Goal: Task Accomplishment & Management: Use online tool/utility

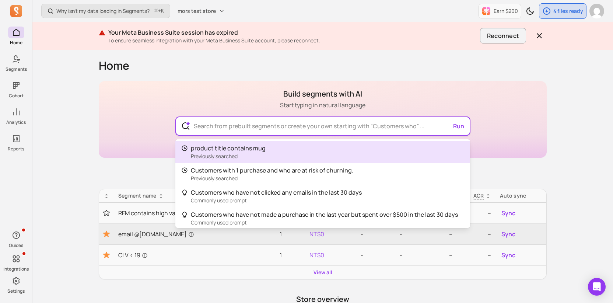
click at [204, 130] on input "text" at bounding box center [323, 126] width 270 height 18
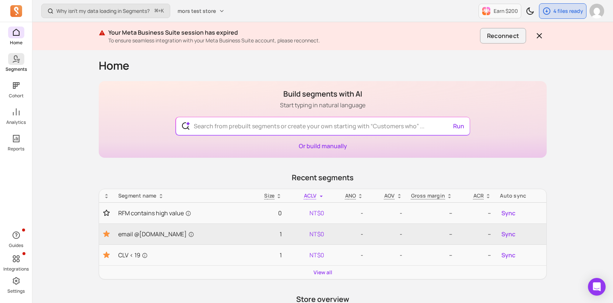
click at [16, 56] on icon at bounding box center [16, 58] width 9 height 9
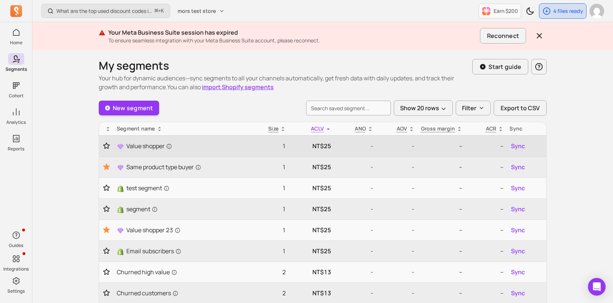
scroll to position [149, 0]
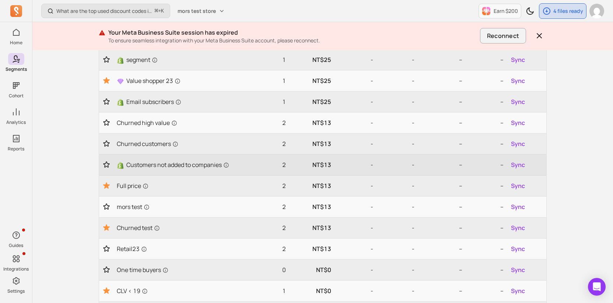
click at [518, 157] on td "Sync" at bounding box center [526, 164] width 40 height 21
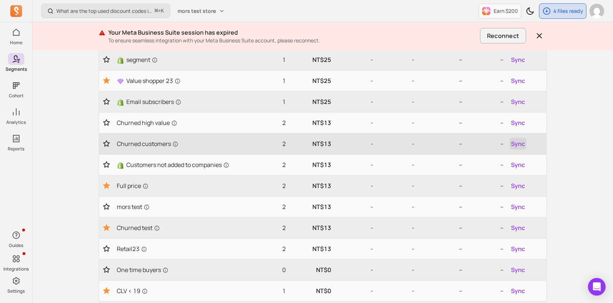
click at [518, 145] on span "Sync" at bounding box center [518, 143] width 14 height 9
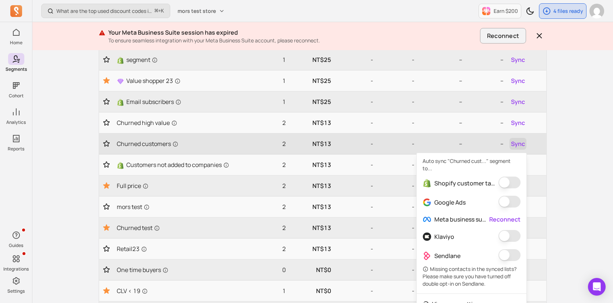
click at [518, 145] on span "Sync" at bounding box center [518, 143] width 14 height 9
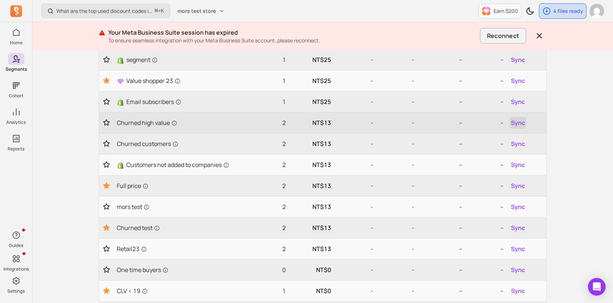
click at [520, 122] on span "Sync" at bounding box center [518, 122] width 14 height 9
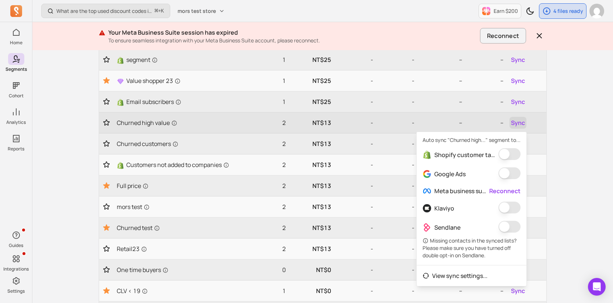
click at [520, 122] on span "Sync" at bounding box center [518, 122] width 14 height 9
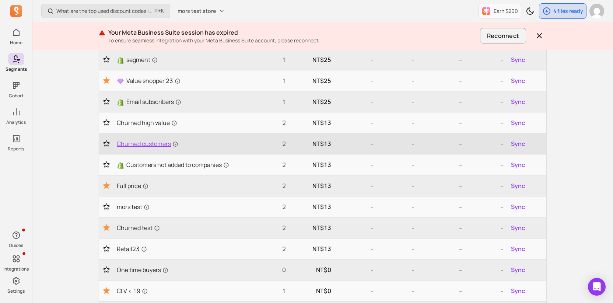
click at [141, 145] on span "Churned customers" at bounding box center [147, 143] width 61 height 9
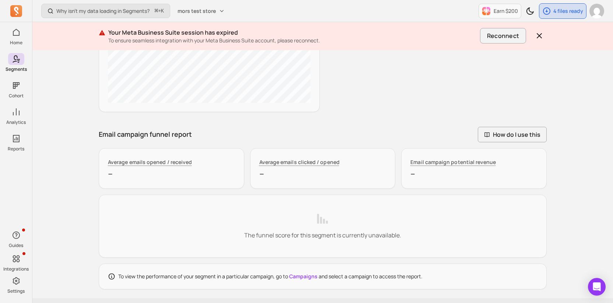
scroll to position [531, 0]
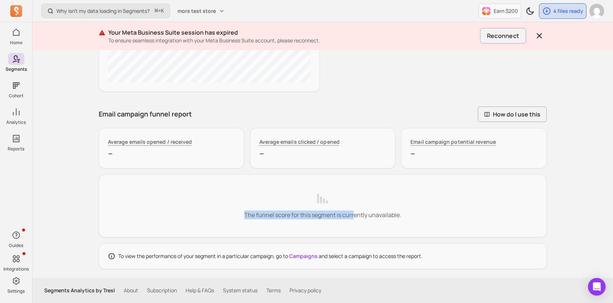
drag, startPoint x: 304, startPoint y: 210, endPoint x: 380, endPoint y: 214, distance: 76.0
click at [379, 214] on div "The funnel score for this segment is currently unavailable." at bounding box center [323, 205] width 448 height 63
click at [380, 214] on p "The funnel score for this segment is currently unavailable." at bounding box center [322, 214] width 157 height 9
drag, startPoint x: 389, startPoint y: 219, endPoint x: 226, endPoint y: 218, distance: 162.4
click at [227, 218] on div "The funnel score for this segment is currently unavailable." at bounding box center [323, 205] width 448 height 63
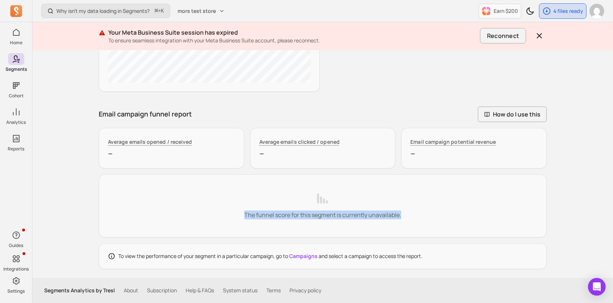
click at [226, 218] on div "The funnel score for this segment is currently unavailable." at bounding box center [323, 205] width 448 height 63
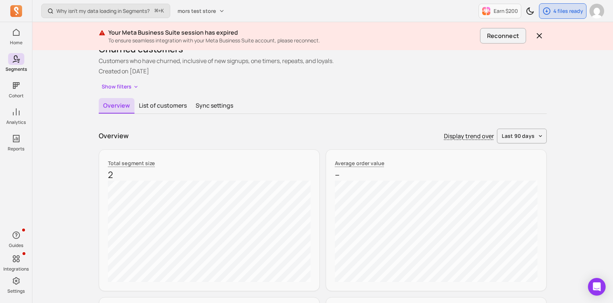
scroll to position [0, 0]
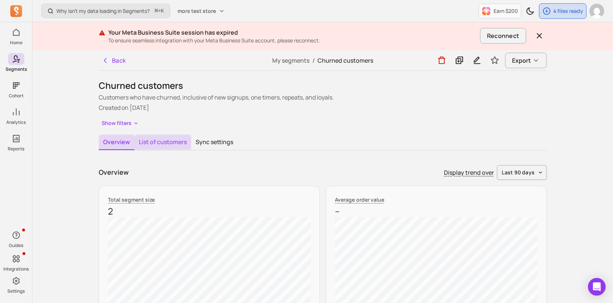
click at [173, 141] on button "List of customers" at bounding box center [162, 141] width 57 height 15
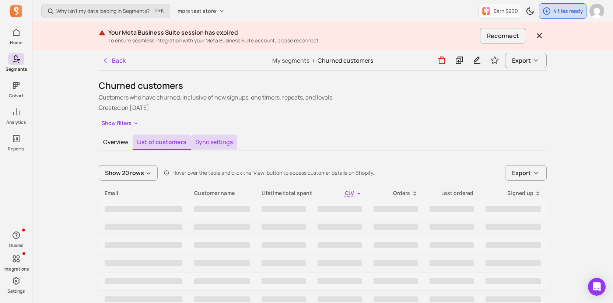
click at [216, 140] on button "Sync settings" at bounding box center [214, 141] width 46 height 15
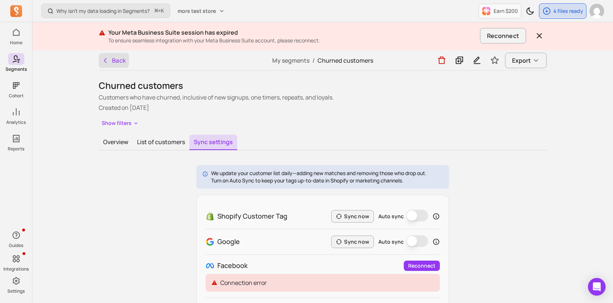
click at [115, 60] on button "Back" at bounding box center [114, 60] width 30 height 15
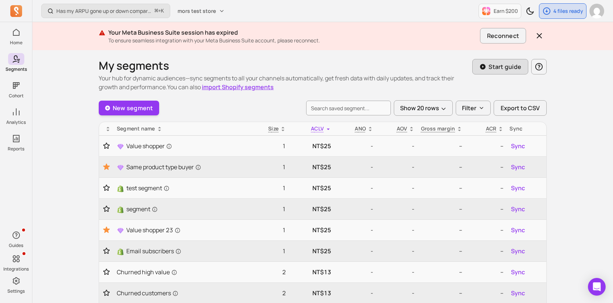
click at [493, 71] on p "Start guide" at bounding box center [504, 66] width 33 height 9
type input "loyals"
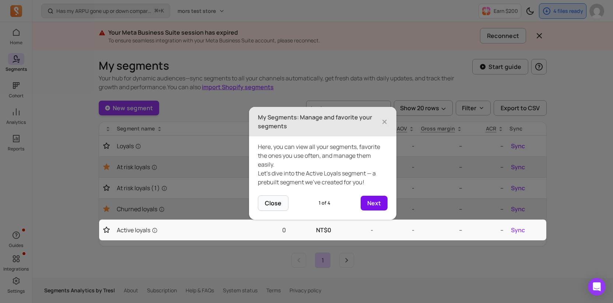
click at [374, 202] on button "Next" at bounding box center [373, 203] width 27 height 15
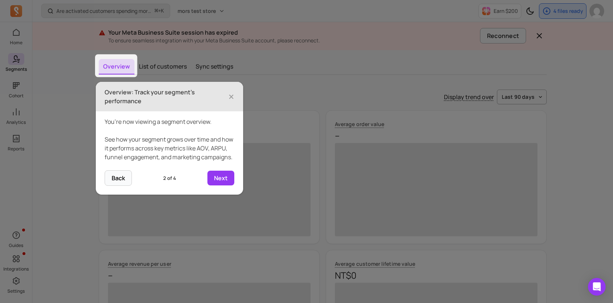
scroll to position [79, 0]
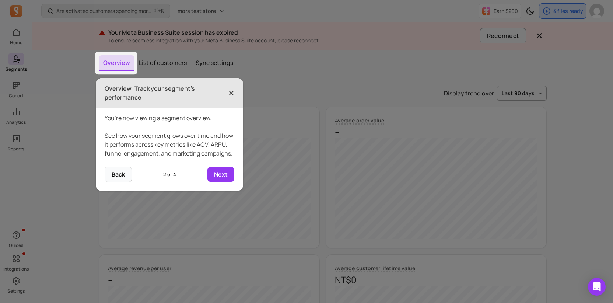
click at [232, 94] on span "×" at bounding box center [231, 93] width 6 height 16
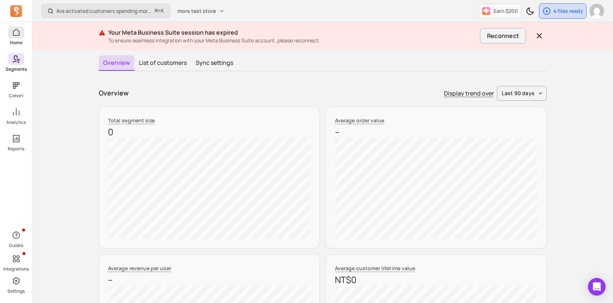
click at [20, 36] on icon at bounding box center [16, 32] width 9 height 9
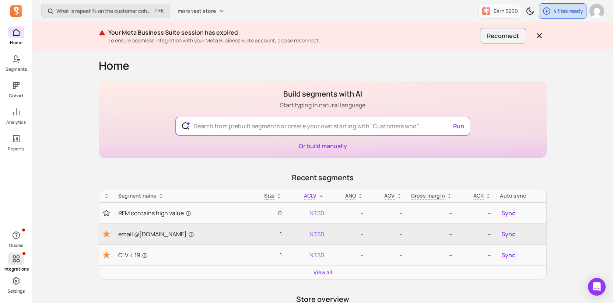
click at [20, 258] on icon at bounding box center [16, 258] width 9 height 9
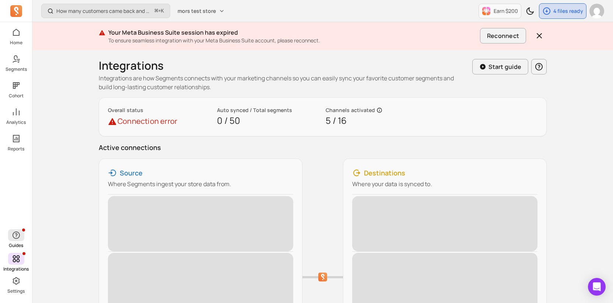
click at [20, 236] on icon "button" at bounding box center [16, 234] width 9 height 9
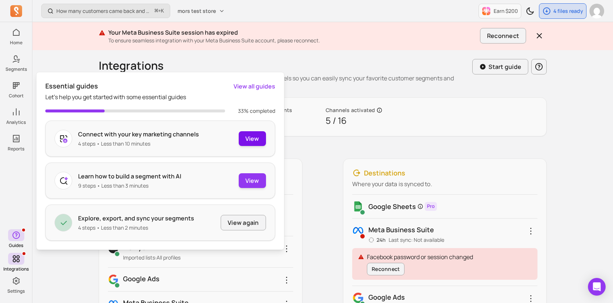
click at [248, 138] on button "View" at bounding box center [252, 138] width 27 height 15
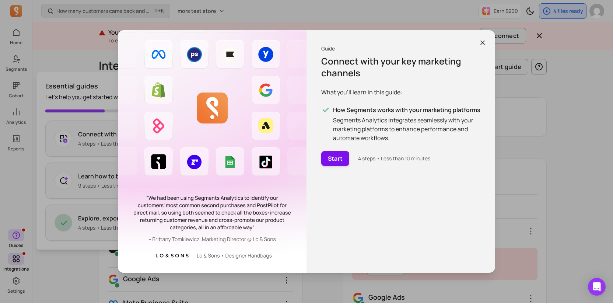
click at [339, 156] on button "Start" at bounding box center [335, 158] width 28 height 15
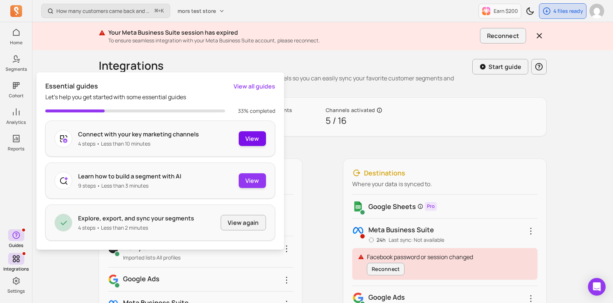
click at [244, 134] on button "View" at bounding box center [252, 138] width 27 height 15
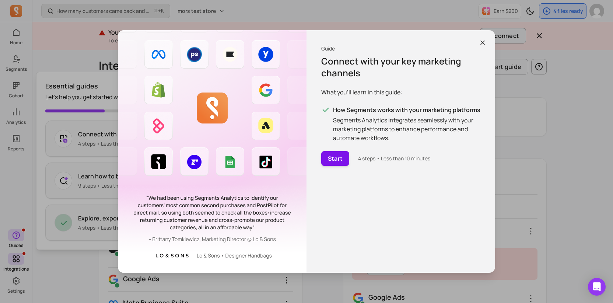
click at [334, 157] on button "Start" at bounding box center [335, 158] width 28 height 15
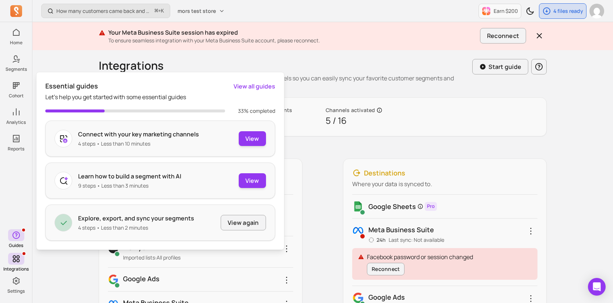
click at [325, 146] on p "Active connections" at bounding box center [323, 147] width 448 height 10
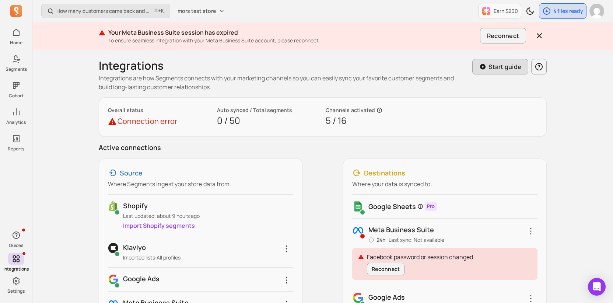
click at [489, 71] on button "Start guide" at bounding box center [500, 66] width 56 height 15
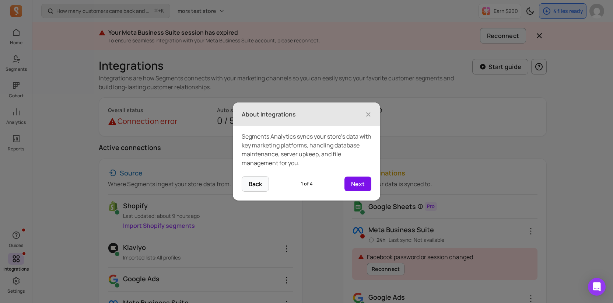
click at [353, 186] on button "Next" at bounding box center [357, 183] width 27 height 15
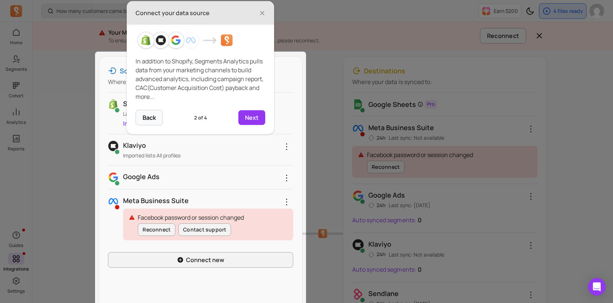
scroll to position [103, 0]
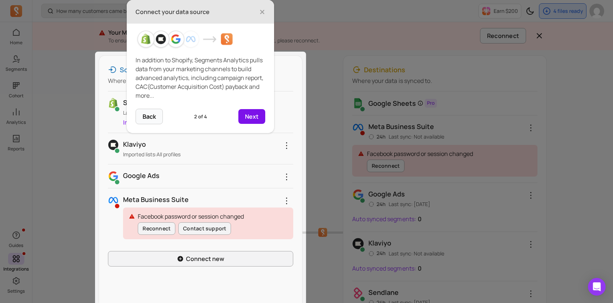
click at [258, 115] on button "Next" at bounding box center [251, 116] width 27 height 15
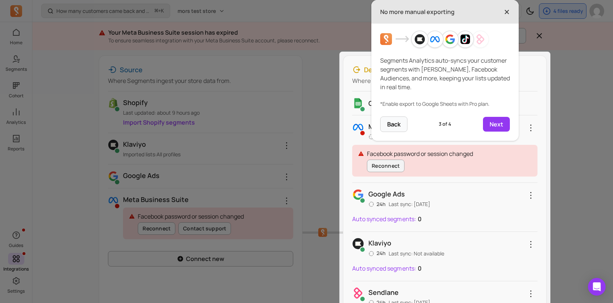
click at [506, 13] on span "×" at bounding box center [507, 12] width 6 height 16
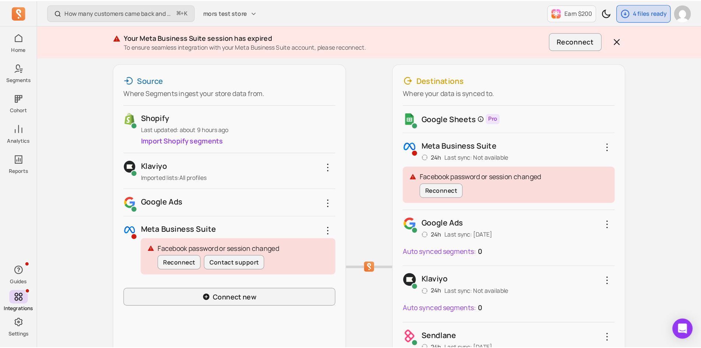
scroll to position [0, 0]
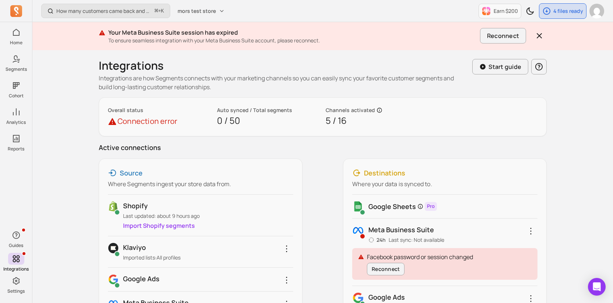
click at [247, 49] on div "Your Meta Business Suite session has expired To ensure seamless integration wit…" at bounding box center [322, 36] width 580 height 28
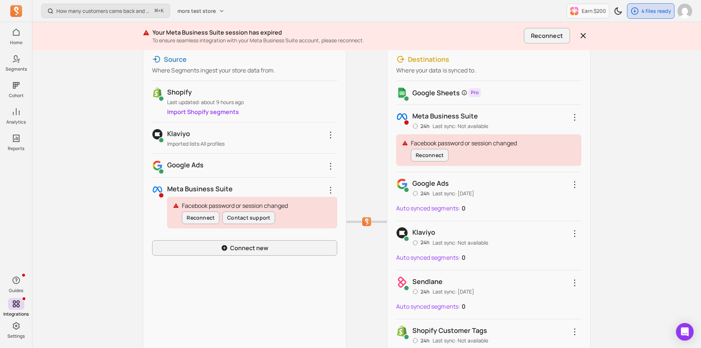
scroll to position [116, 0]
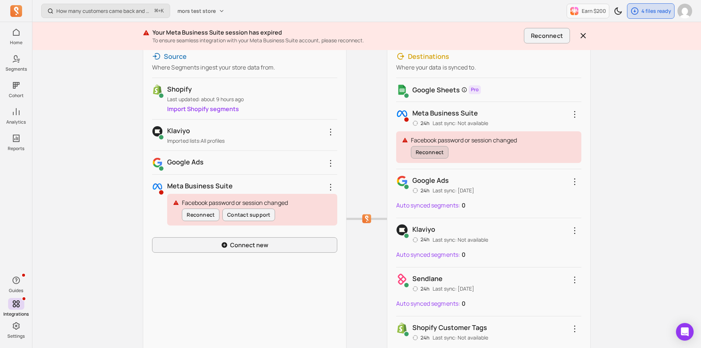
click at [437, 157] on button "Reconnect" at bounding box center [430, 152] width 38 height 13
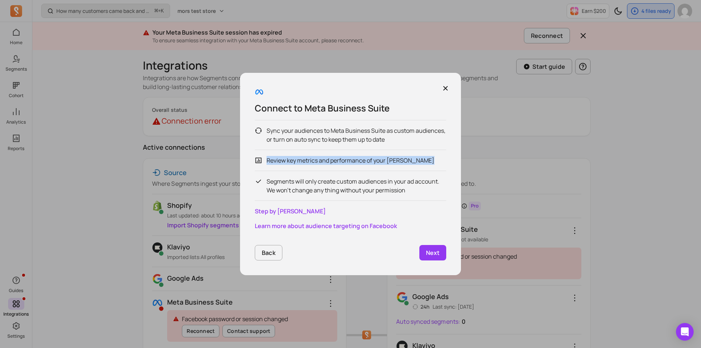
drag, startPoint x: 384, startPoint y: 197, endPoint x: 391, endPoint y: 155, distance: 42.3
click at [391, 155] on div "Sync your audiences to Meta Business Suite as custom audiences, or turn on auto…" at bounding box center [350, 160] width 191 height 81
click at [435, 254] on p "Next" at bounding box center [433, 253] width 14 height 9
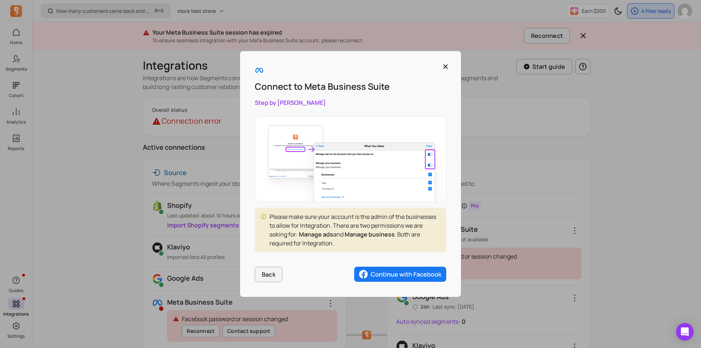
click at [404, 278] on img "button" at bounding box center [400, 274] width 92 height 15
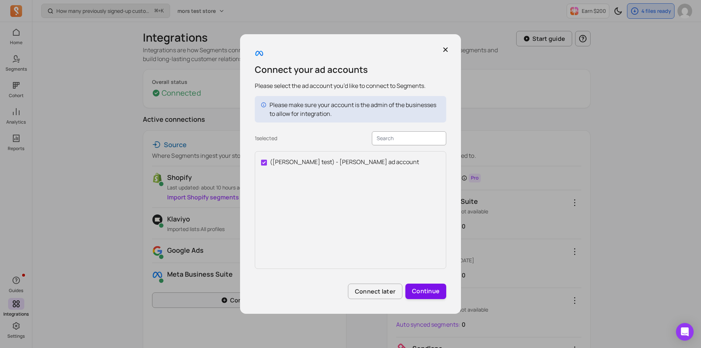
click at [433, 292] on button "Continue" at bounding box center [425, 291] width 41 height 15
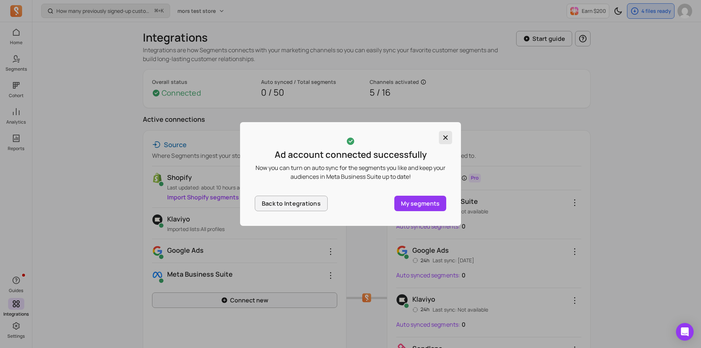
click at [447, 135] on icon "button" at bounding box center [445, 137] width 7 height 7
